Goal: Task Accomplishment & Management: Manage account settings

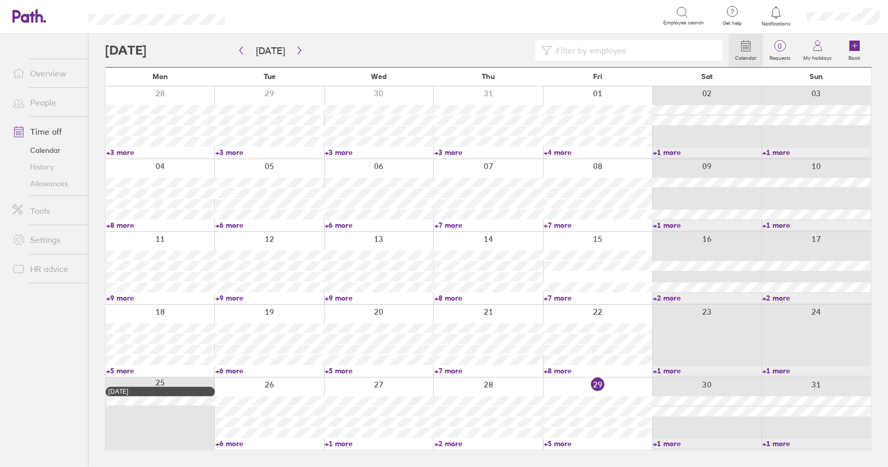
click at [42, 131] on link "Time off" at bounding box center [46, 131] width 84 height 21
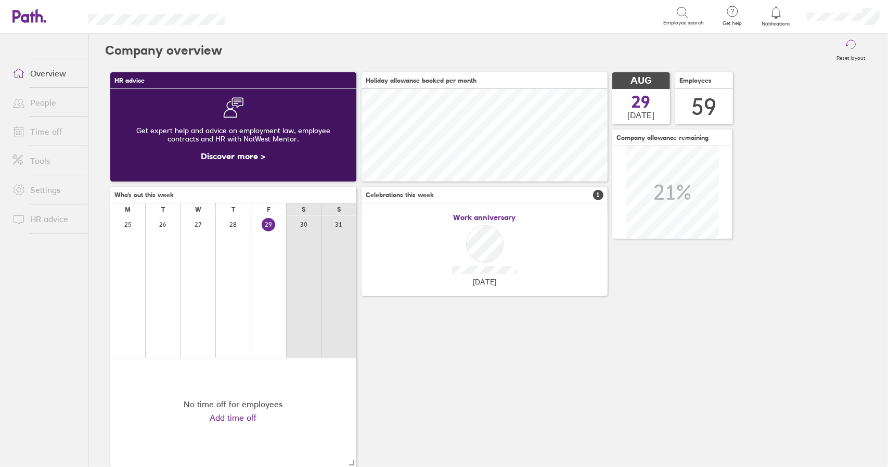
scroll to position [93, 245]
click at [47, 133] on link "Time off" at bounding box center [46, 131] width 84 height 21
